Goal: Task Accomplishment & Management: Complete application form

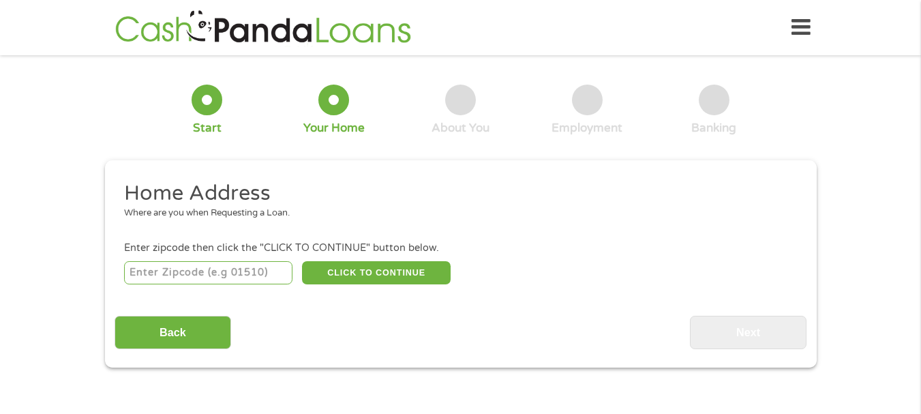
click at [253, 273] on input "number" at bounding box center [208, 272] width 168 height 23
type input "40150"
click at [321, 268] on button "CLICK TO CONTINUE" at bounding box center [376, 272] width 149 height 23
type input "40150"
type input "[GEOGRAPHIC_DATA]"
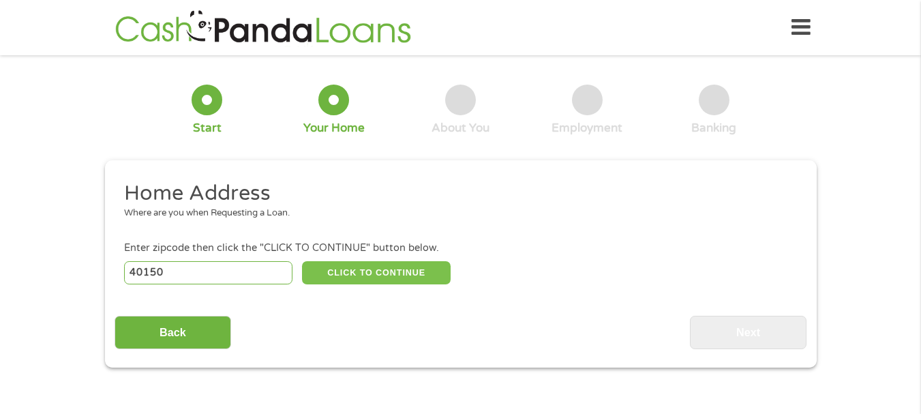
select select "[US_STATE]"
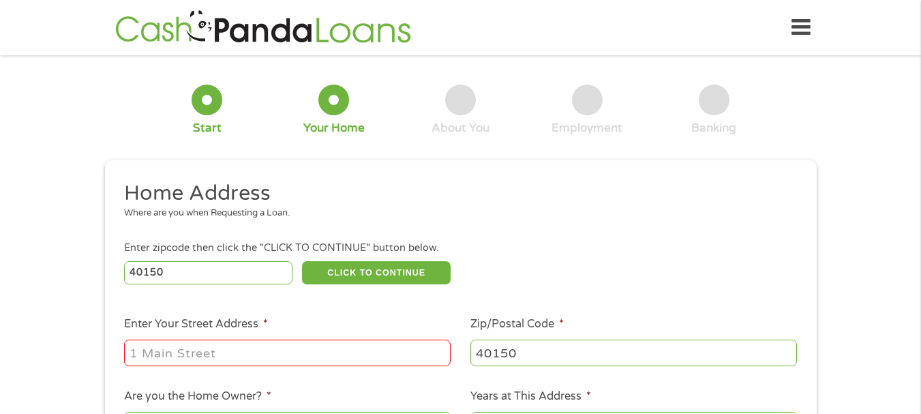
click at [297, 354] on input "Enter Your Street Address *" at bounding box center [287, 352] width 327 height 26
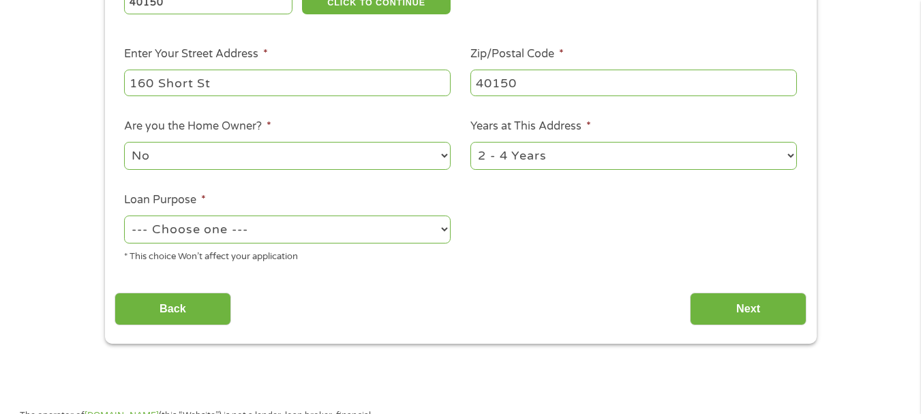
scroll to position [291, 0]
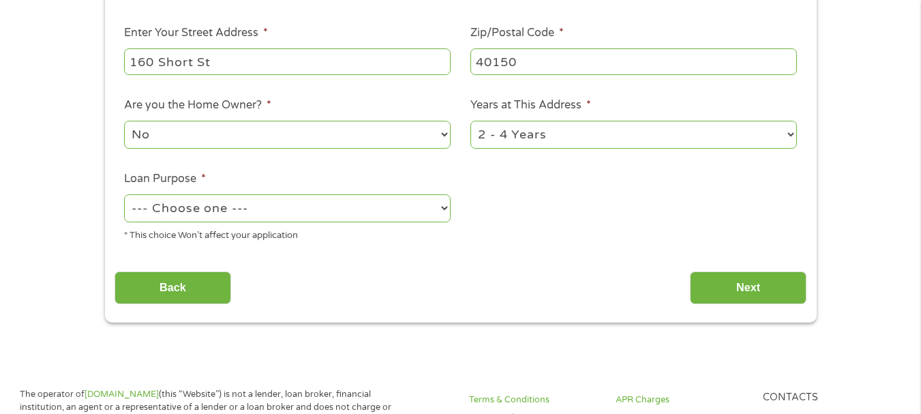
type input "160 Short St"
click at [646, 130] on select "1 Year or less 1 - 2 Years 2 - 4 Years Over 4 Years" at bounding box center [633, 135] width 327 height 28
select select "60months"
click at [470, 121] on select "1 Year or less 1 - 2 Years 2 - 4 Years Over 4 Years" at bounding box center [633, 135] width 327 height 28
click at [398, 205] on select "--- Choose one --- Pay Bills Debt Consolidation Home Improvement Major Purchase…" at bounding box center [287, 208] width 327 height 28
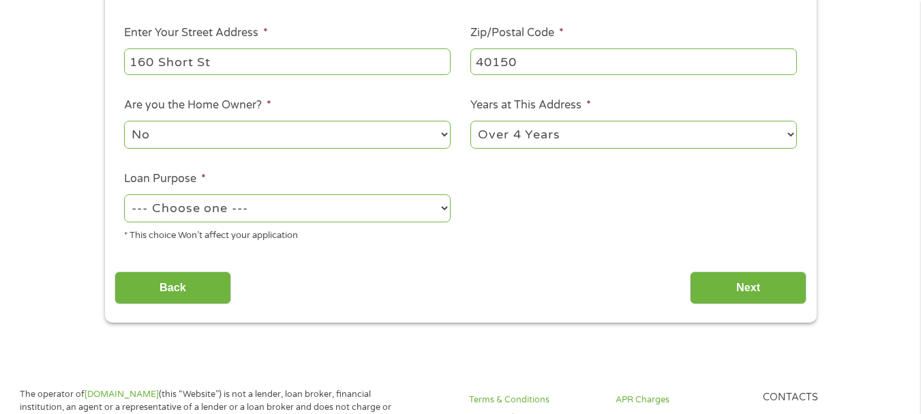
select select "shorttermcash"
click at [124, 194] on select "--- Choose one --- Pay Bills Debt Consolidation Home Improvement Major Purchase…" at bounding box center [287, 208] width 327 height 28
click at [749, 288] on input "Next" at bounding box center [748, 287] width 117 height 33
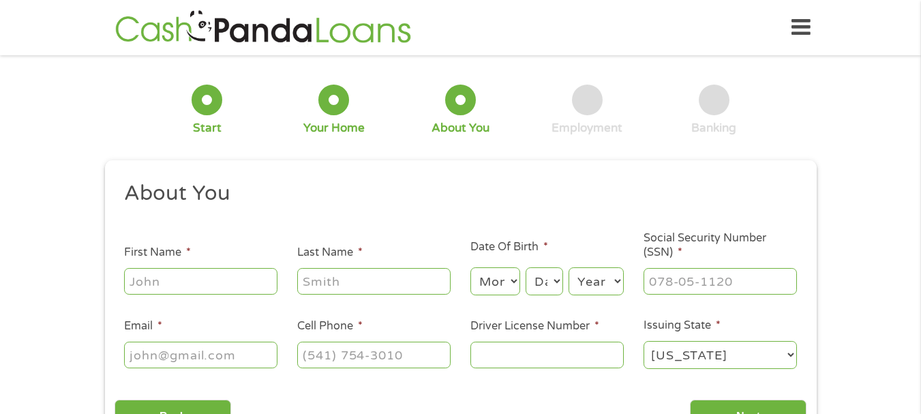
scroll to position [362, 0]
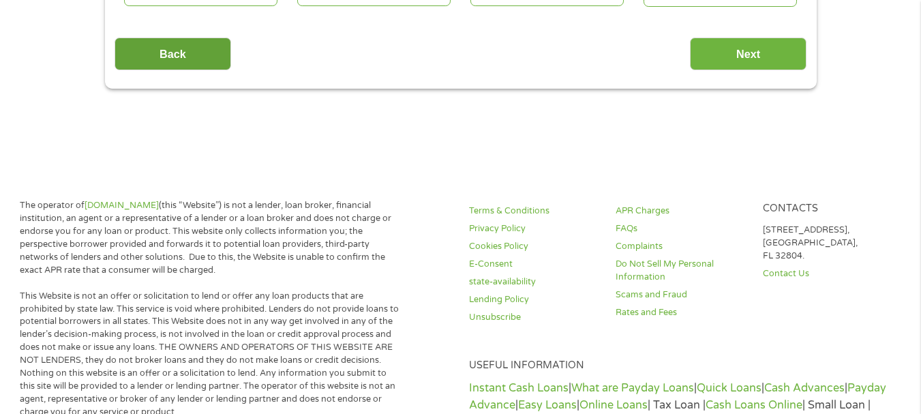
click at [131, 45] on input "Back" at bounding box center [173, 53] width 117 height 33
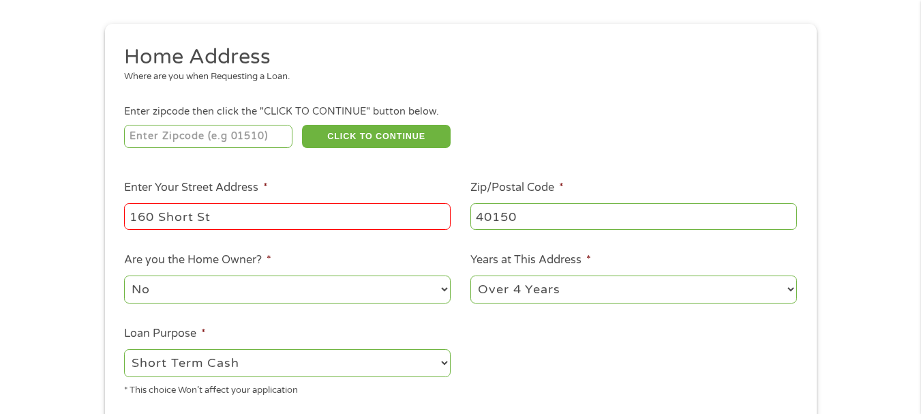
scroll to position [176, 0]
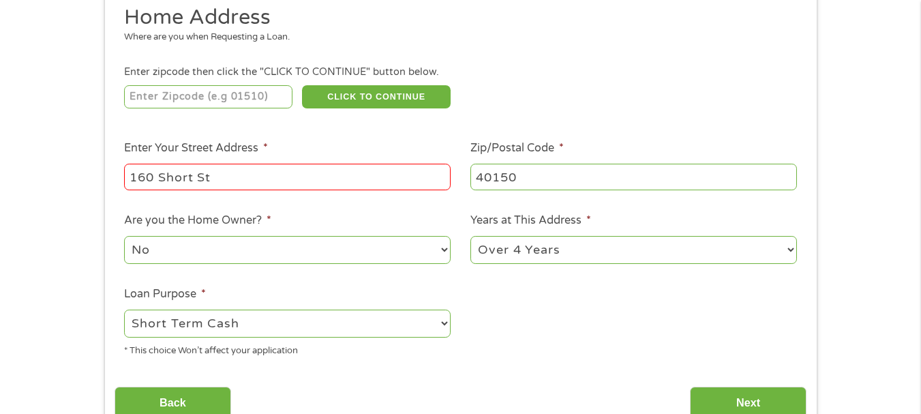
click at [136, 90] on input "number" at bounding box center [208, 96] width 168 height 23
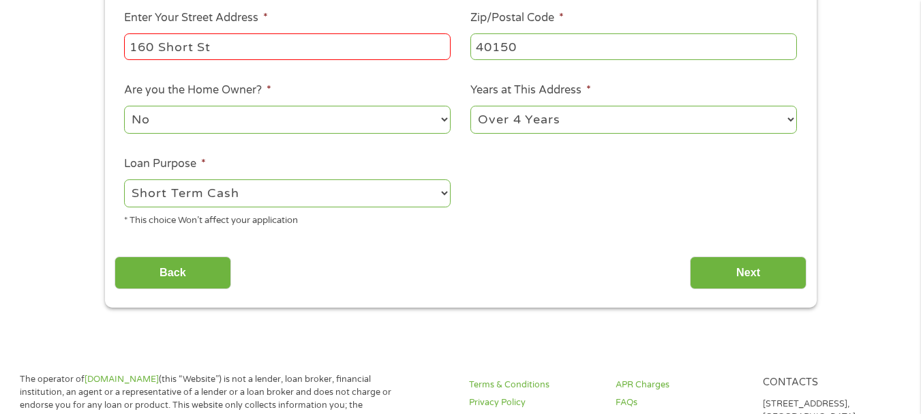
scroll to position [300, 0]
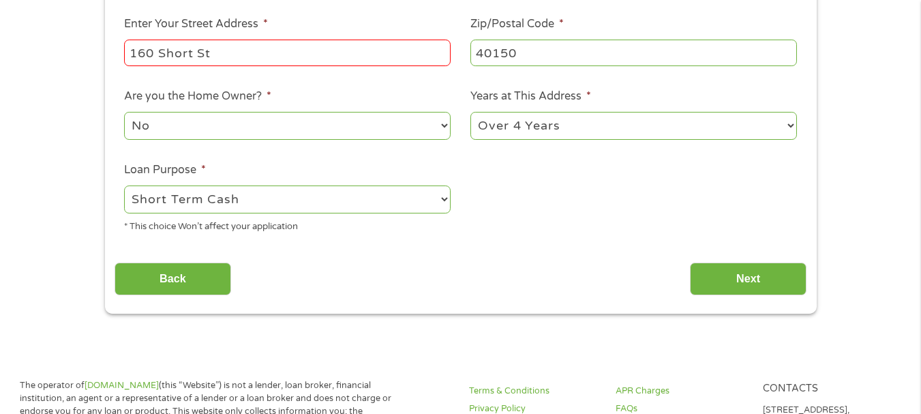
type input "40150"
click at [234, 117] on select "No Yes" at bounding box center [287, 126] width 327 height 28
select select "yes"
click at [124, 112] on select "No Yes" at bounding box center [287, 126] width 327 height 28
click at [770, 276] on input "Next" at bounding box center [748, 278] width 117 height 33
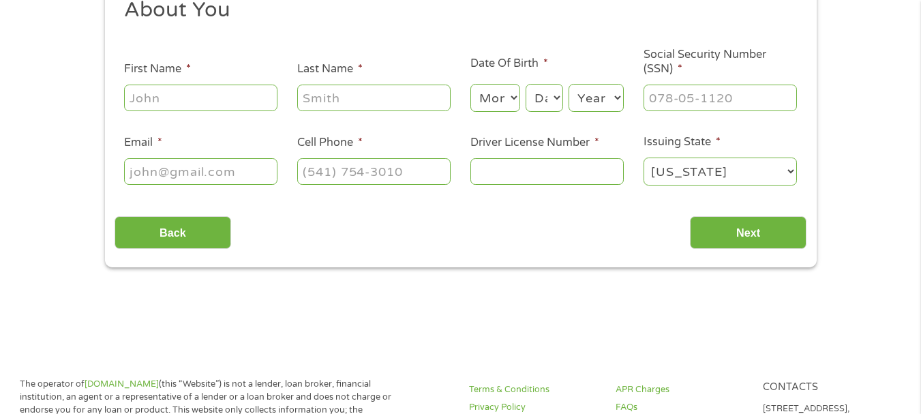
scroll to position [169, 0]
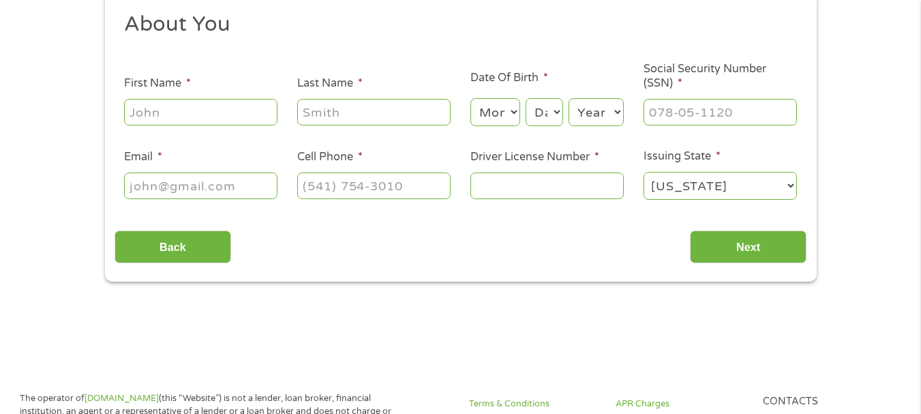
click at [232, 107] on input "First Name *" at bounding box center [200, 112] width 153 height 26
type input "[PERSON_NAME]"
select select "12"
click at [564, 107] on div "Month Month 1 2 3 4 5 6 7 8 9 10 11 12 Day Day 1 2 3 4 5 6 7 8 9 10 11 12 13 14…" at bounding box center [546, 109] width 153 height 37
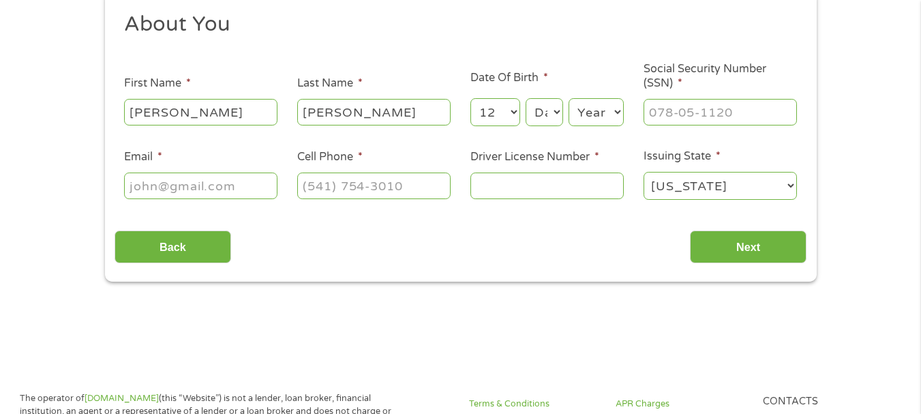
click at [553, 110] on select "Day 1 2 3 4 5 6 7 8 9 10 11 12 13 14 15 16 17 18 19 20 21 22 23 24 25 26 27 28 …" at bounding box center [544, 112] width 37 height 28
select select "28"
click at [526, 98] on select "Day 1 2 3 4 5 6 7 8 9 10 11 12 13 14 15 16 17 18 19 20 21 22 23 24 25 26 27 28 …" at bounding box center [544, 112] width 37 height 28
drag, startPoint x: 616, startPoint y: 106, endPoint x: 596, endPoint y: 123, distance: 26.1
click at [616, 106] on select "Year [DATE] 2006 2005 2004 2003 2002 2001 2000 1999 1998 1997 1996 1995 1994 19…" at bounding box center [596, 112] width 55 height 28
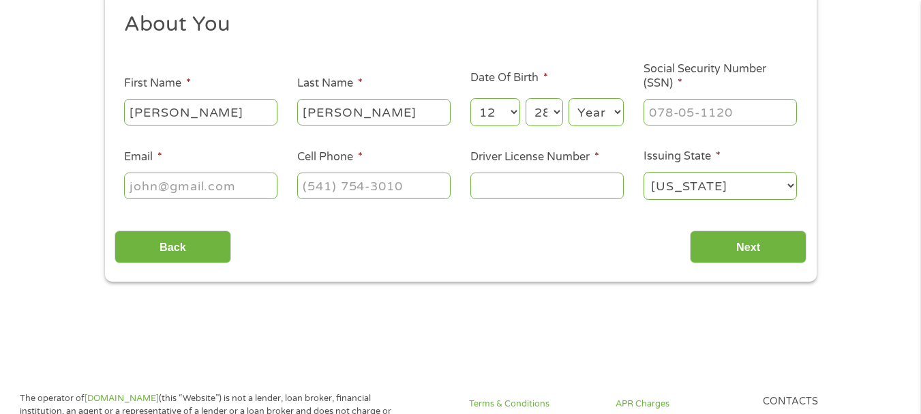
select select "1955"
click at [569, 98] on select "Year [DATE] 2006 2005 2004 2003 2002 2001 2000 1999 1998 1997 1996 1995 1994 19…" at bounding box center [596, 112] width 55 height 28
click at [656, 107] on input "___-__-____" at bounding box center [719, 112] width 153 height 26
type input "245-04-1171"
click at [246, 187] on input "Email *" at bounding box center [200, 185] width 153 height 26
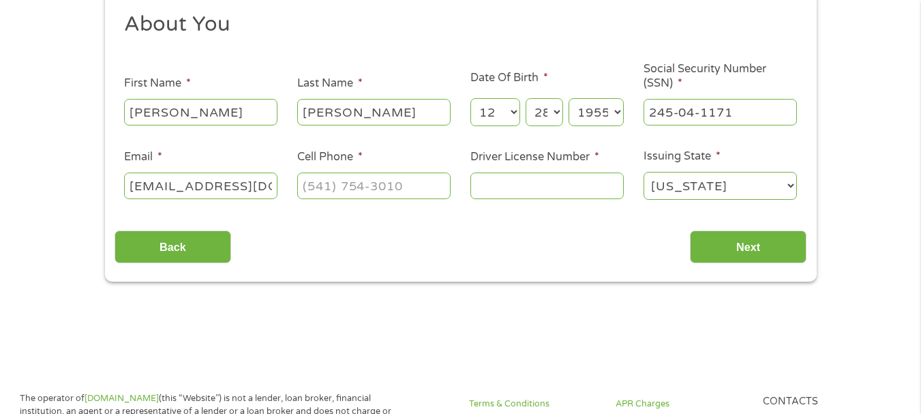
type input "[EMAIL_ADDRESS][DOMAIN_NAME]"
type input "[PHONE_NUMBER]"
click at [499, 187] on input "Driver License Number *" at bounding box center [546, 185] width 153 height 26
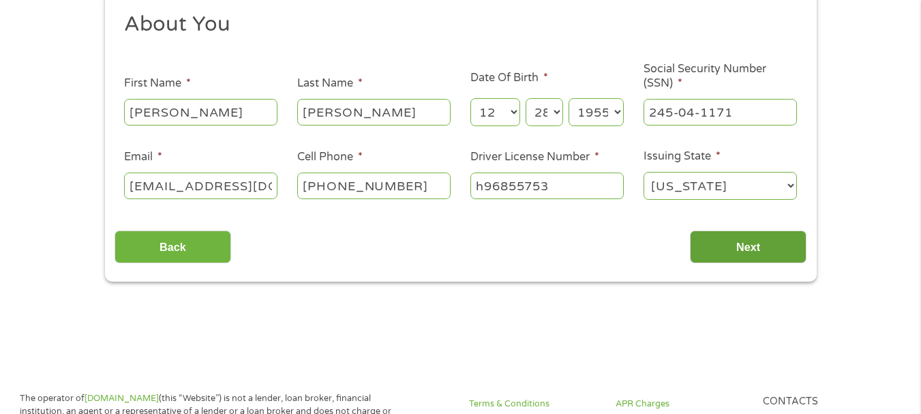
type input "h96855753"
click at [773, 252] on input "Next" at bounding box center [748, 246] width 117 height 33
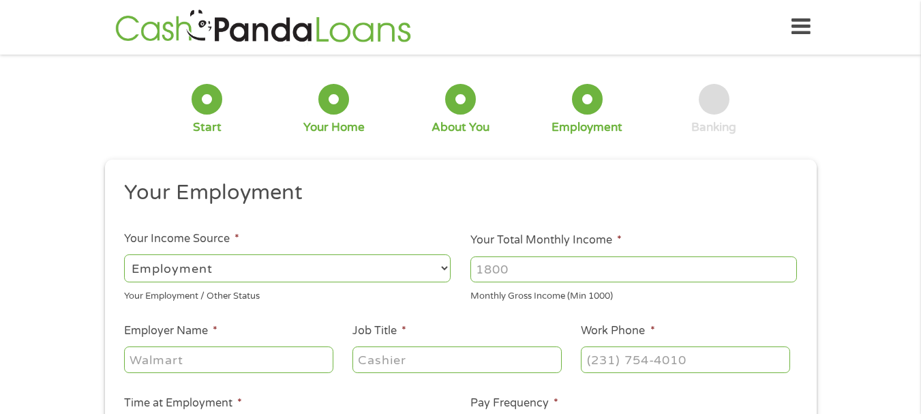
scroll to position [0, 0]
click at [303, 272] on select "--- Choose one --- Employment [DEMOGRAPHIC_DATA] Benefits" at bounding box center [287, 269] width 327 height 28
select select "benefits"
click at [124, 255] on select "--- Choose one --- Employment [DEMOGRAPHIC_DATA] Benefits" at bounding box center [287, 269] width 327 height 28
type input "Other"
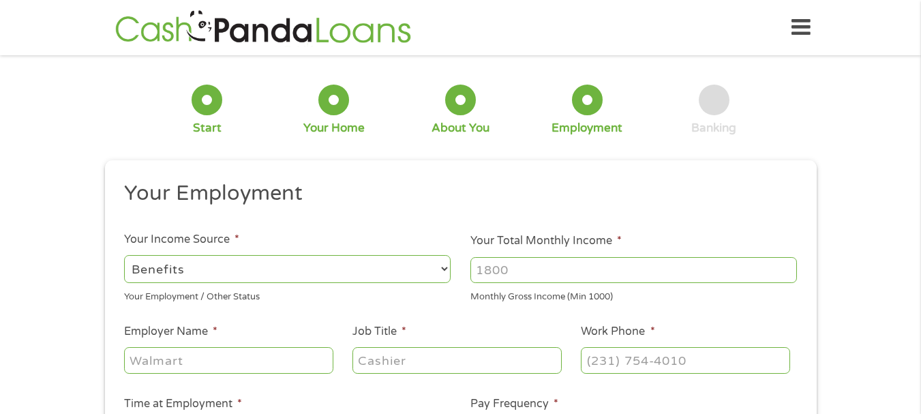
type input "[PHONE_NUMBER]"
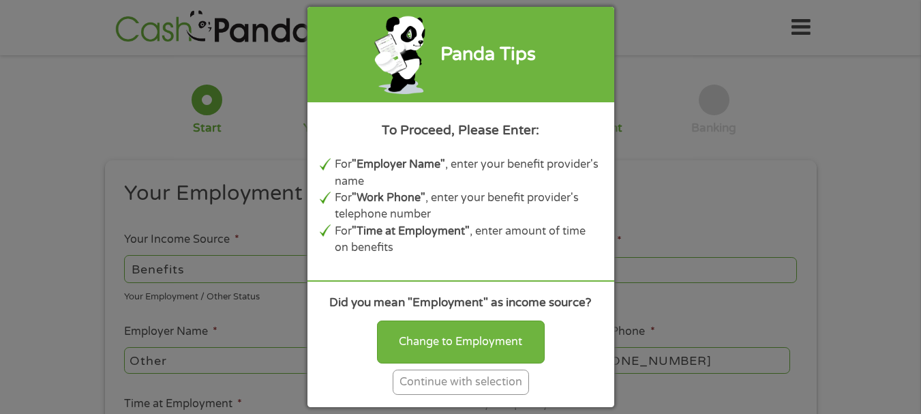
click at [417, 378] on div "Continue with selection" at bounding box center [461, 381] width 136 height 25
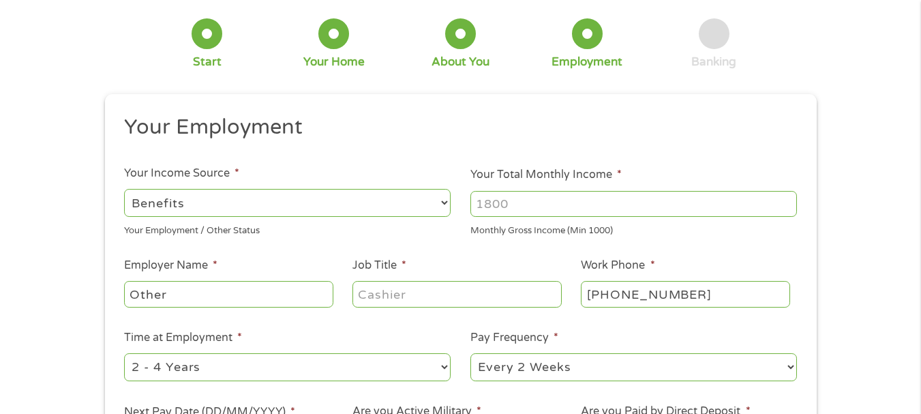
scroll to position [138, 0]
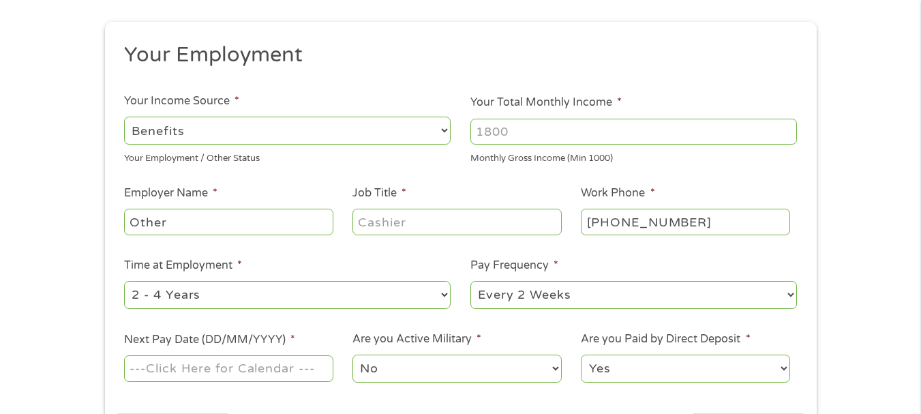
click at [626, 130] on input "Your Total Monthly Income *" at bounding box center [633, 132] width 327 height 26
type input "1800"
click at [292, 228] on input "Other" at bounding box center [228, 222] width 209 height 26
type input "O"
type input "SSDI"
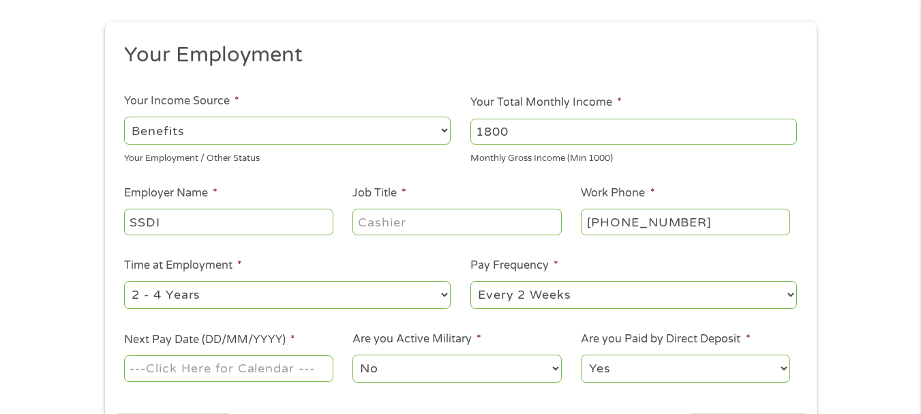
click at [386, 217] on input "Job Title *" at bounding box center [456, 222] width 209 height 26
type input "disabled"
click at [242, 281] on select "--- Choose one --- 1 Year or less 1 - 2 Years 2 - 4 Years Over 4 Years" at bounding box center [287, 295] width 327 height 28
select select "60months"
click at [124, 281] on select "--- Choose one --- 1 Year or less 1 - 2 Years 2 - 4 Years Over 4 Years" at bounding box center [287, 295] width 327 height 28
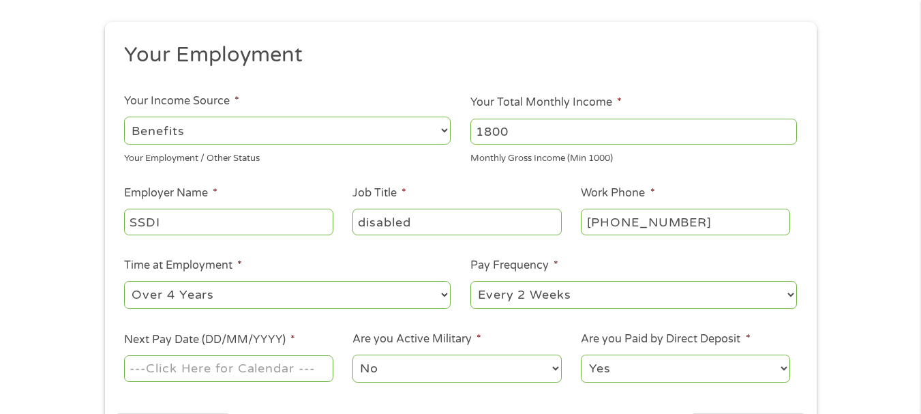
click at [496, 294] on select "--- Choose one --- Every 2 Weeks Every Week Monthly Semi-Monthly" at bounding box center [633, 295] width 327 height 28
select select "monthly"
click at [470, 281] on select "--- Choose one --- Every 2 Weeks Every Week Monthly Semi-Monthly" at bounding box center [633, 295] width 327 height 28
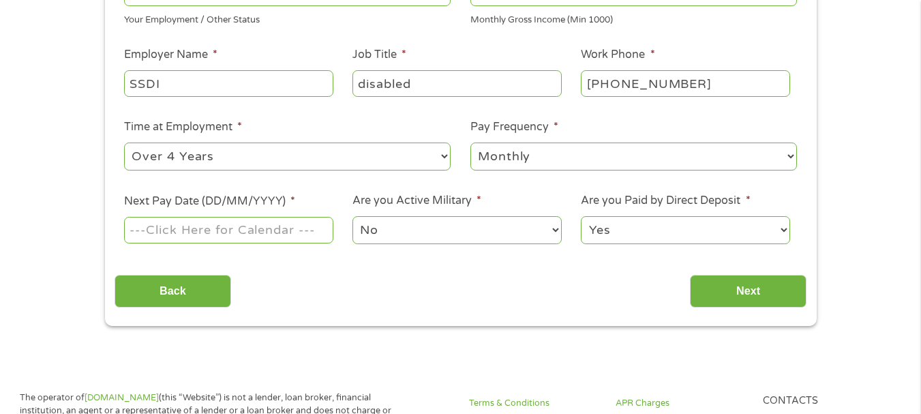
click at [186, 236] on input "Next Pay Date (DD/MM/YYYY) *" at bounding box center [228, 230] width 209 height 26
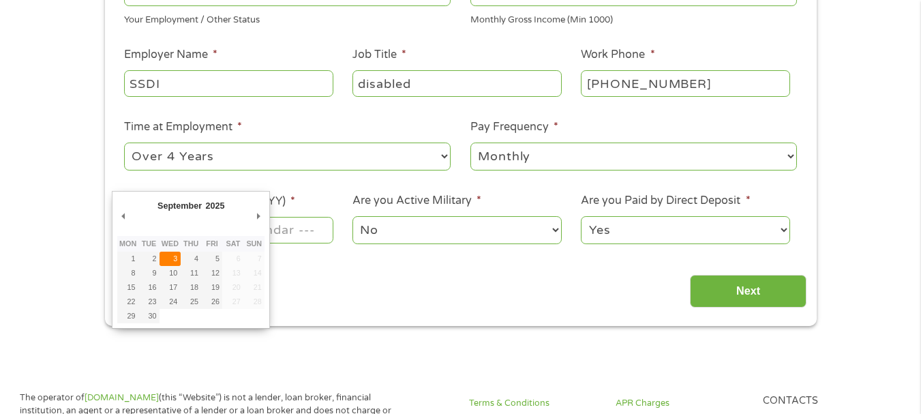
type input "[DATE]"
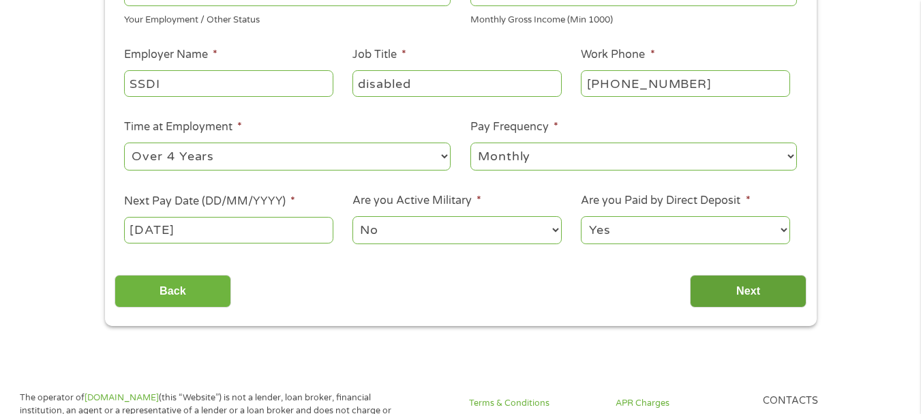
click at [714, 293] on input "Next" at bounding box center [748, 291] width 117 height 33
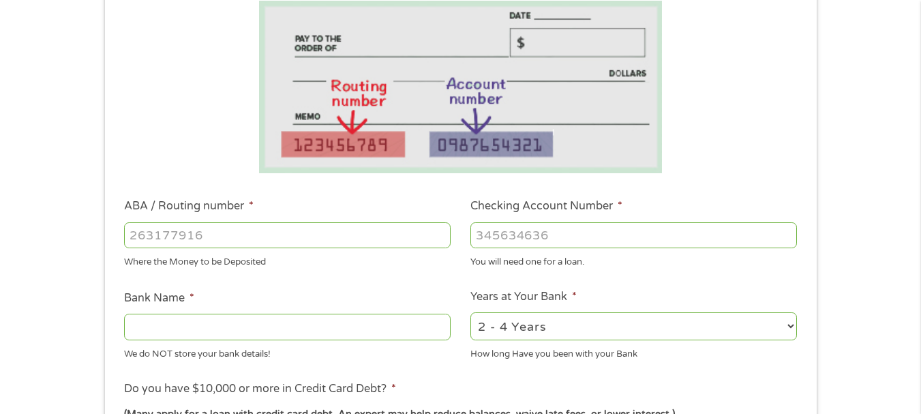
scroll to position [283, 0]
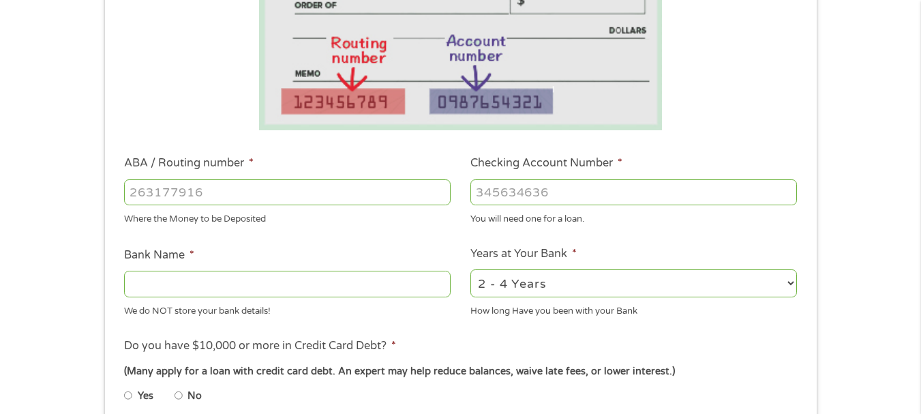
click at [247, 185] on input "ABA / Routing number *" at bounding box center [287, 192] width 327 height 26
type input "083902044"
type input "[PERSON_NAME] BANK TRUST"
type input "083902044"
click at [528, 191] on input "Checking Account Number *" at bounding box center [633, 192] width 327 height 26
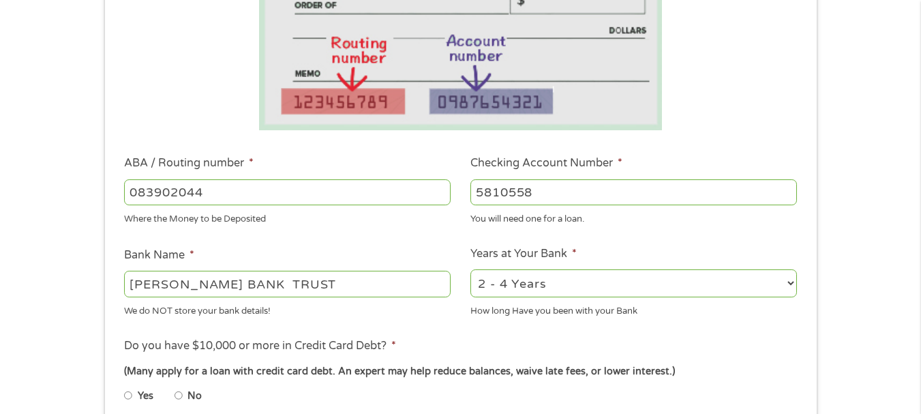
type input "5810558"
click at [515, 285] on select "2 - 4 Years 6 - 12 Months 1 - 2 Years Over 4 Years" at bounding box center [633, 283] width 327 height 28
select select "60months"
click at [470, 269] on select "2 - 4 Years 6 - 12 Months 1 - 2 Years Over 4 Years" at bounding box center [633, 283] width 327 height 28
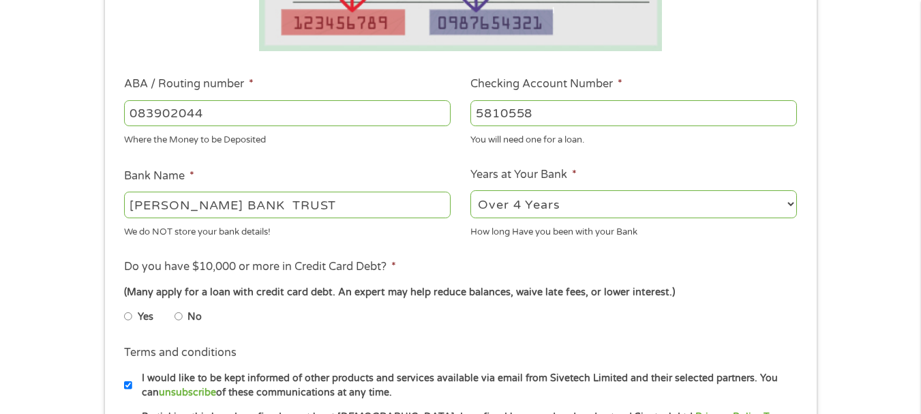
scroll to position [455, 0]
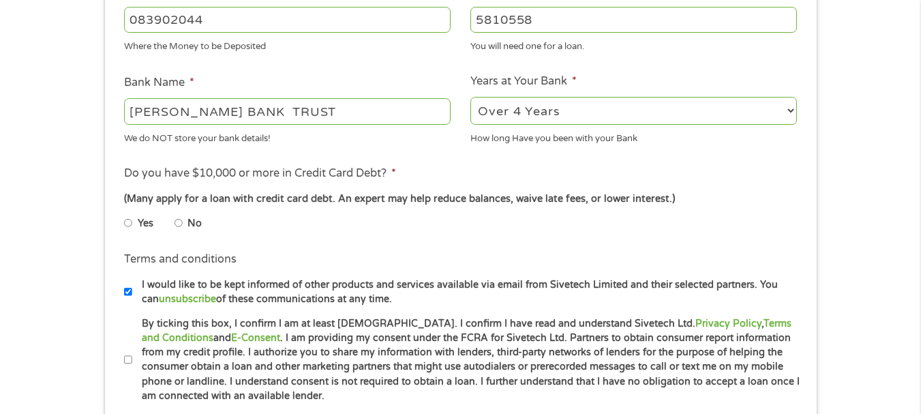
click at [181, 219] on input "No" at bounding box center [179, 223] width 8 height 22
radio input "true"
drag, startPoint x: 127, startPoint y: 290, endPoint x: 300, endPoint y: 235, distance: 181.5
click at [127, 290] on input "I would like to be kept informed of other products and services available via e…" at bounding box center [128, 292] width 8 height 22
checkbox input "false"
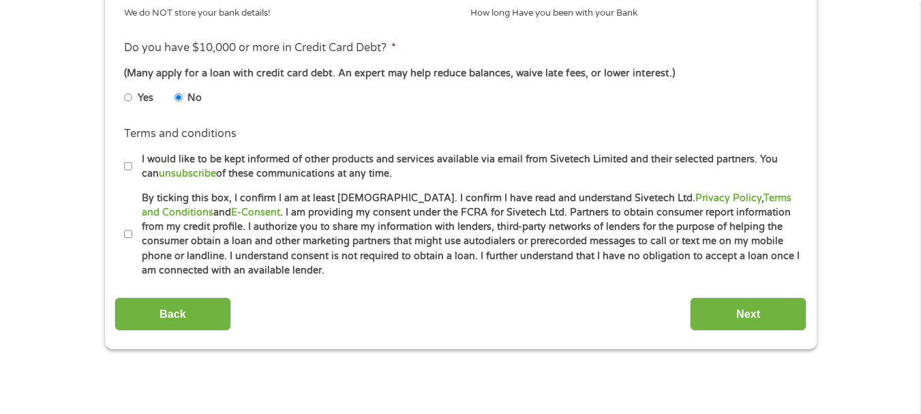
scroll to position [620, 0]
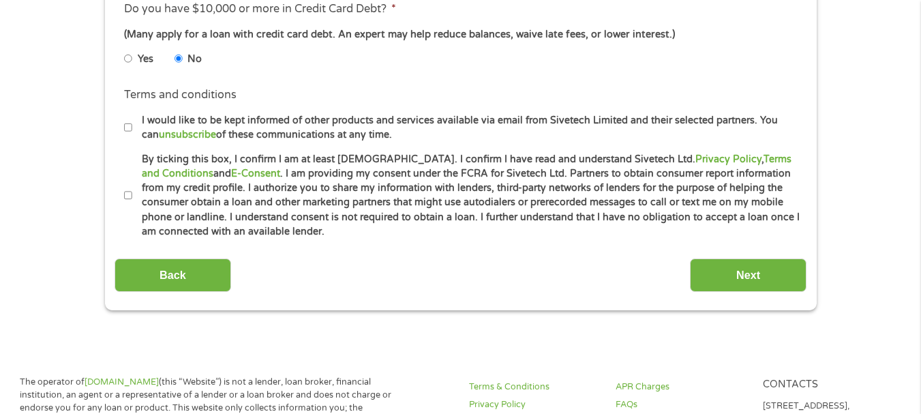
click at [134, 196] on label "By ticking this box, I confirm I am at least [DEMOGRAPHIC_DATA]. I confirm I ha…" at bounding box center [466, 195] width 669 height 87
click at [132, 196] on input "By ticking this box, I confirm I am at least [DEMOGRAPHIC_DATA]. I confirm I ha…" at bounding box center [128, 196] width 8 height 22
checkbox input "true"
click at [761, 271] on input "Next" at bounding box center [748, 274] width 117 height 33
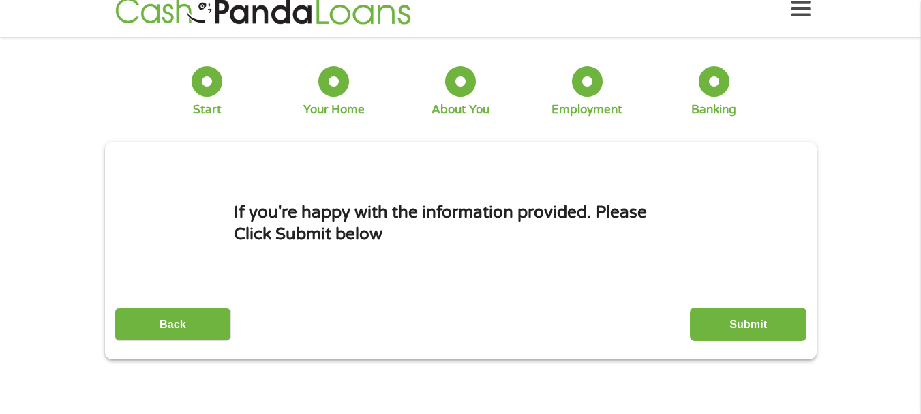
scroll to position [0, 0]
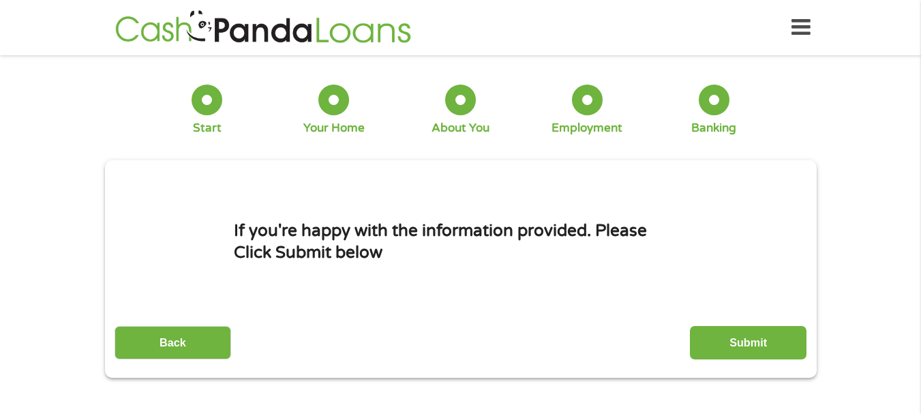
drag, startPoint x: 757, startPoint y: 337, endPoint x: 697, endPoint y: 327, distance: 61.0
click at [757, 337] on input "Submit" at bounding box center [748, 342] width 117 height 33
